Goal: Information Seeking & Learning: Learn about a topic

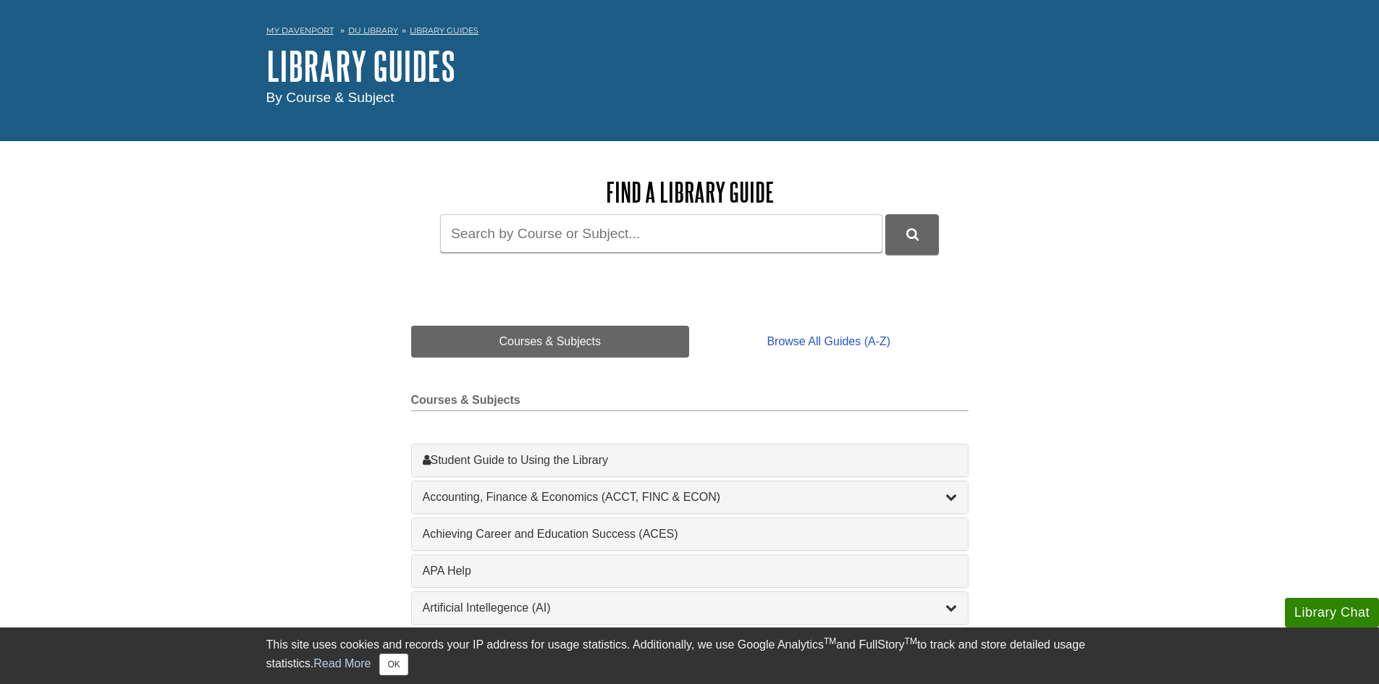
scroll to position [145, 0]
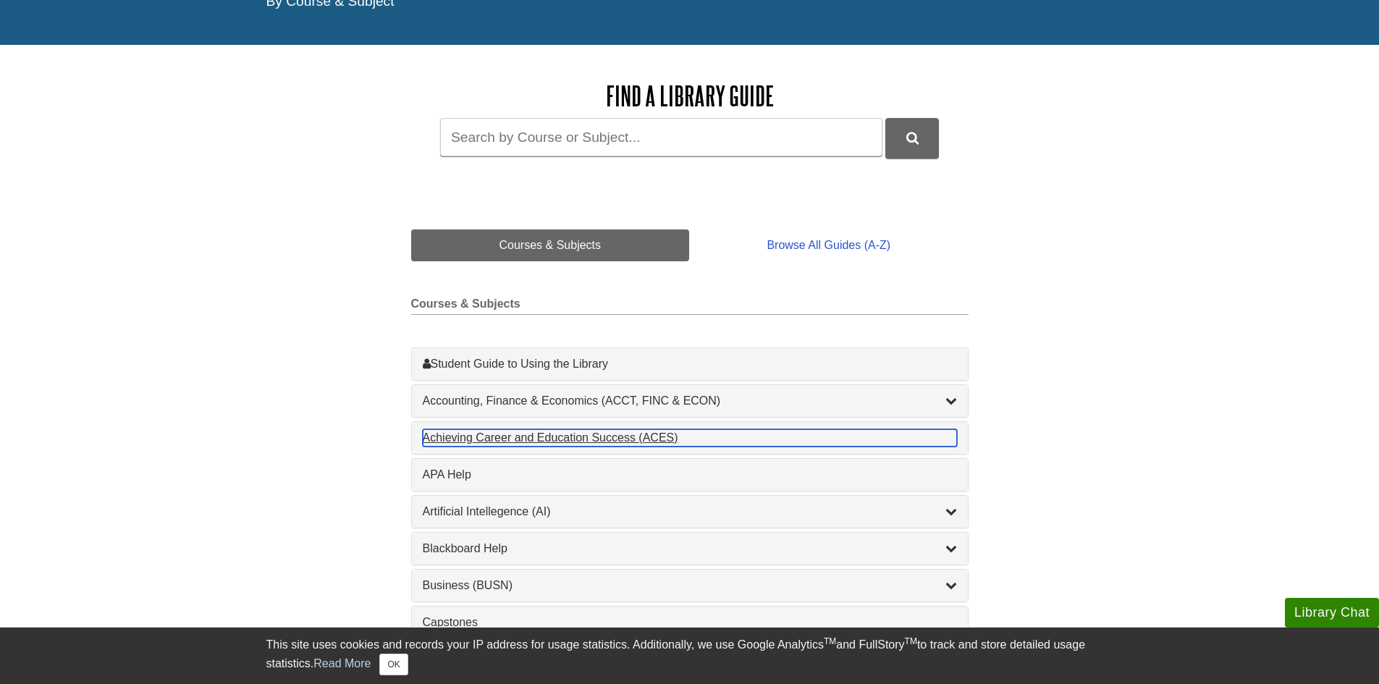
click at [571, 434] on div "Achieving Career and Education Success (ACES) , 1 guides" at bounding box center [690, 437] width 534 height 17
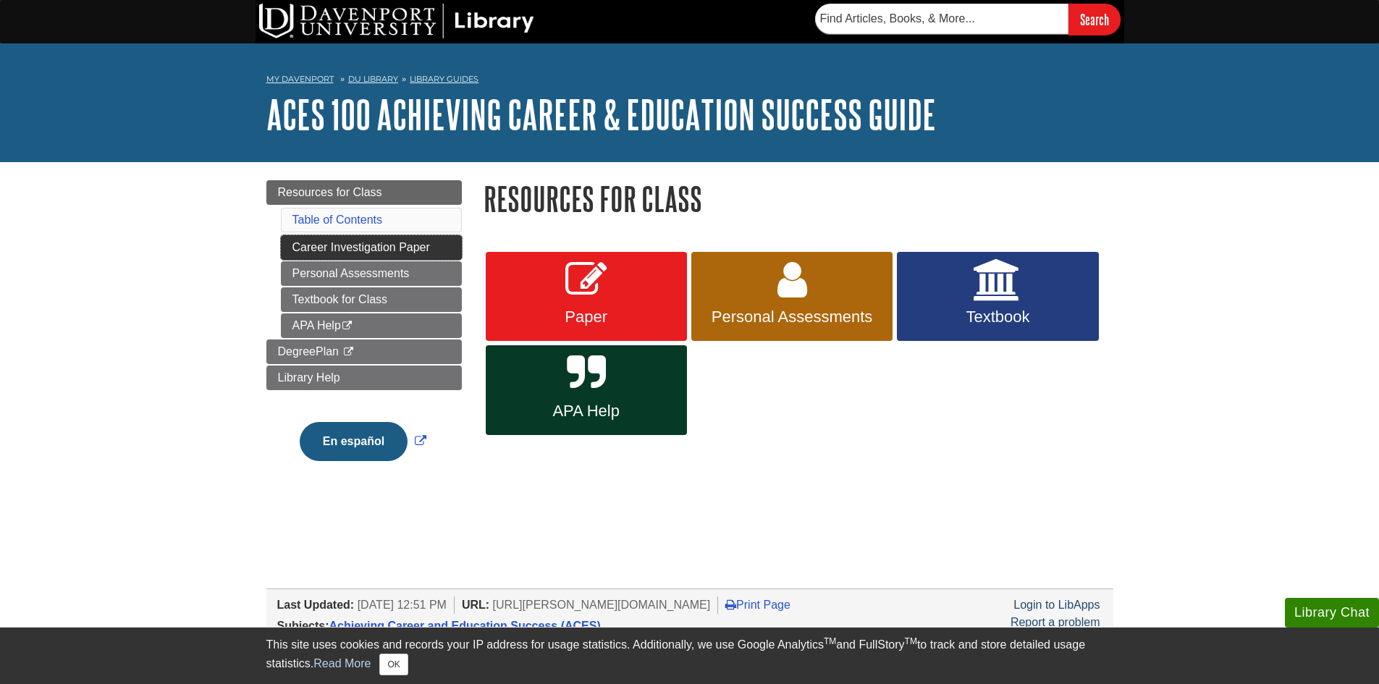
click at [416, 249] on link "Career Investigation Paper" at bounding box center [371, 247] width 181 height 25
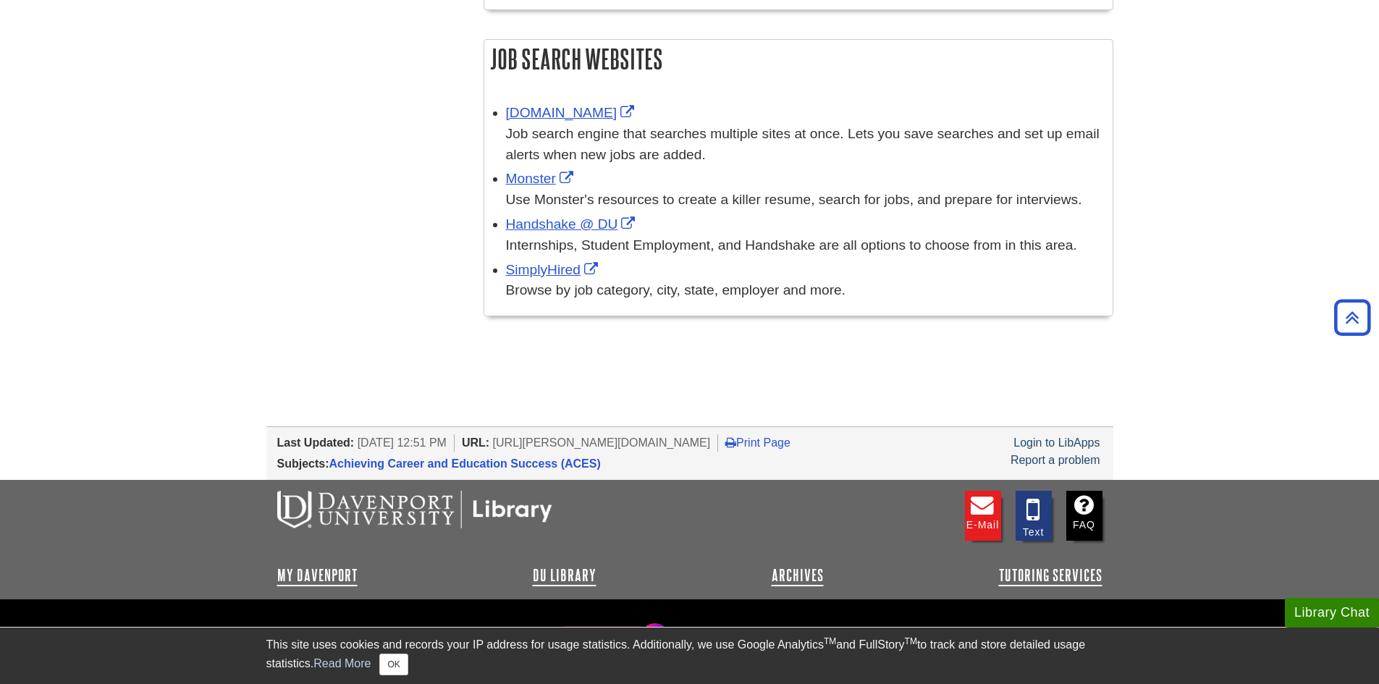
scroll to position [718, 0]
